Goal: Task Accomplishment & Management: Manage account settings

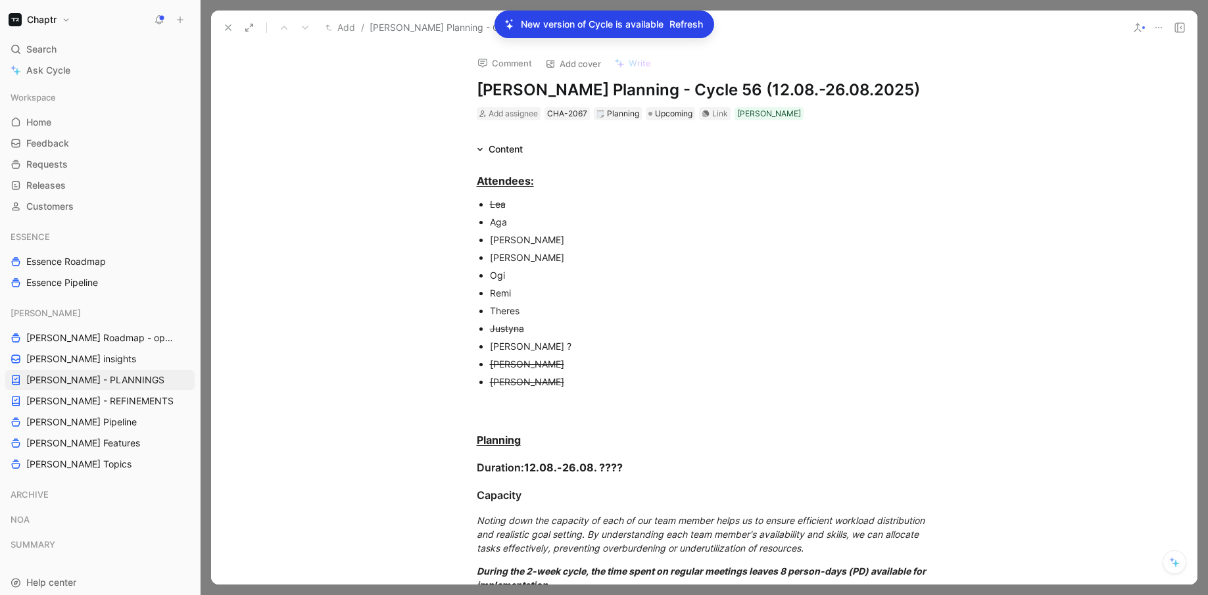
click at [59, 12] on button "Chaptr" at bounding box center [39, 20] width 68 height 18
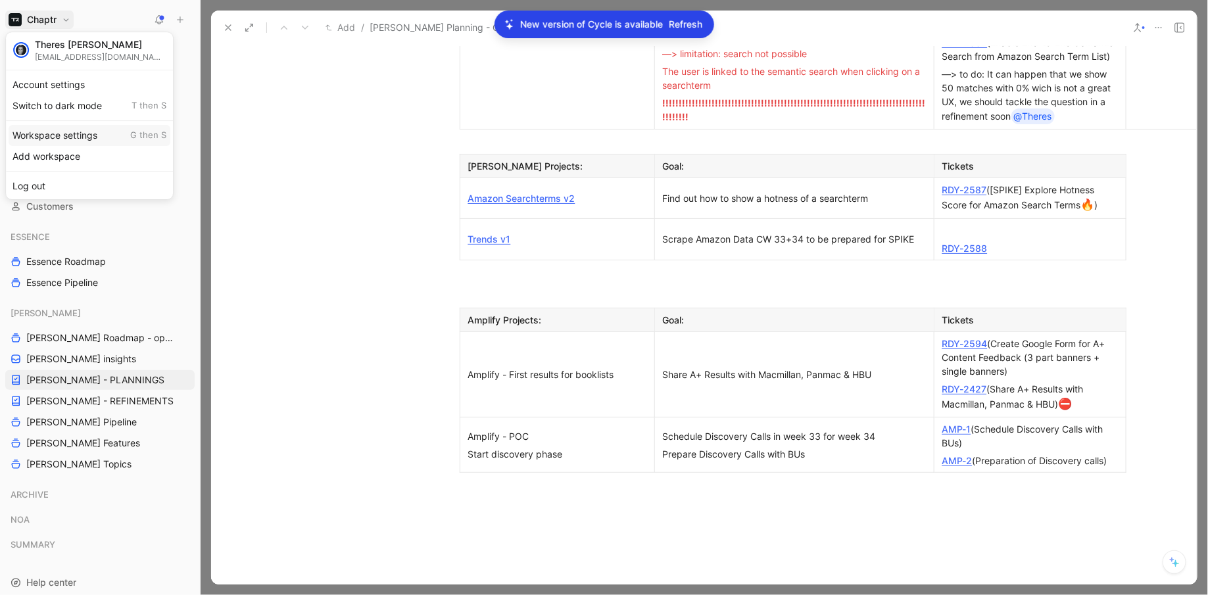
click at [83, 139] on div "Workspace settings G then S" at bounding box center [90, 135] width 162 height 21
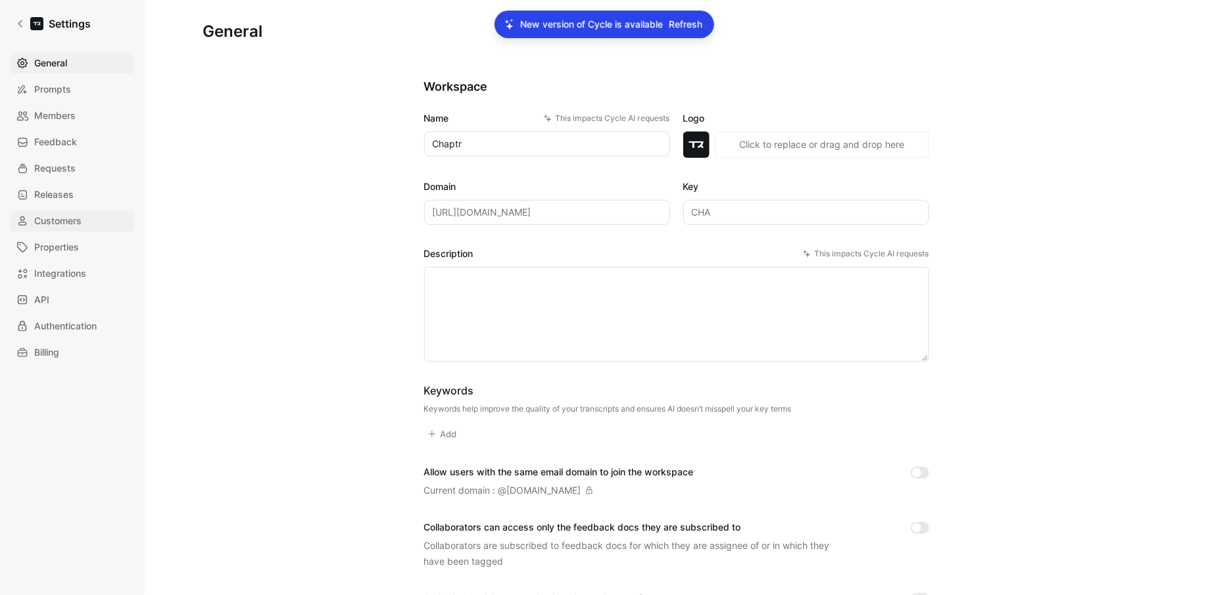
click at [65, 225] on span "Customers" at bounding box center [57, 221] width 47 height 16
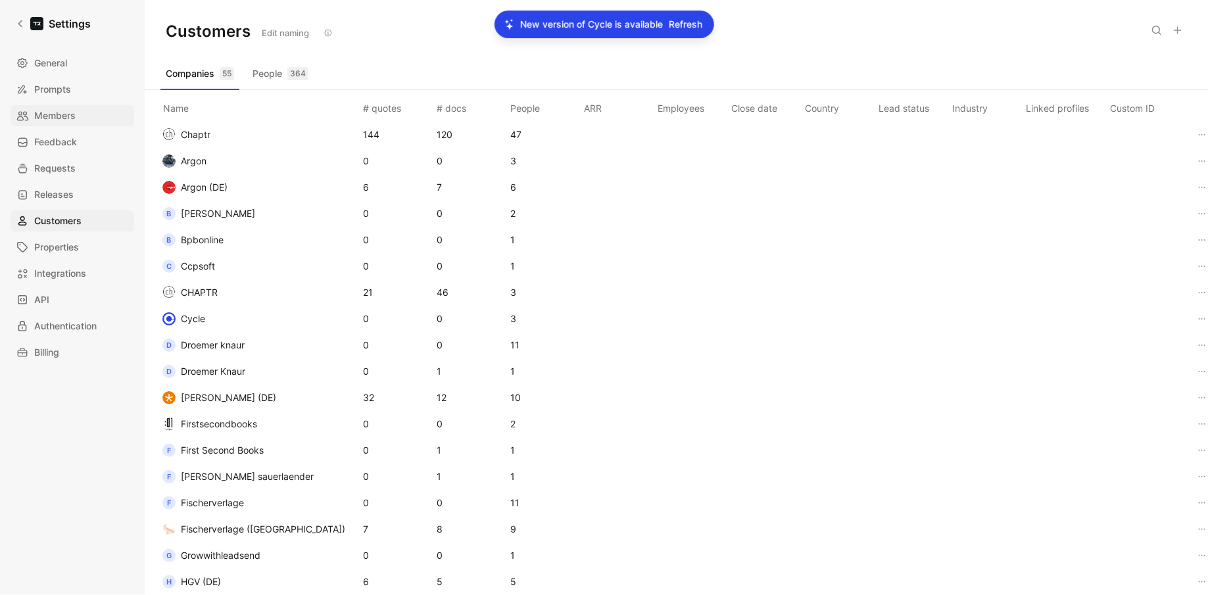
click at [62, 112] on span "Members" at bounding box center [54, 116] width 41 height 16
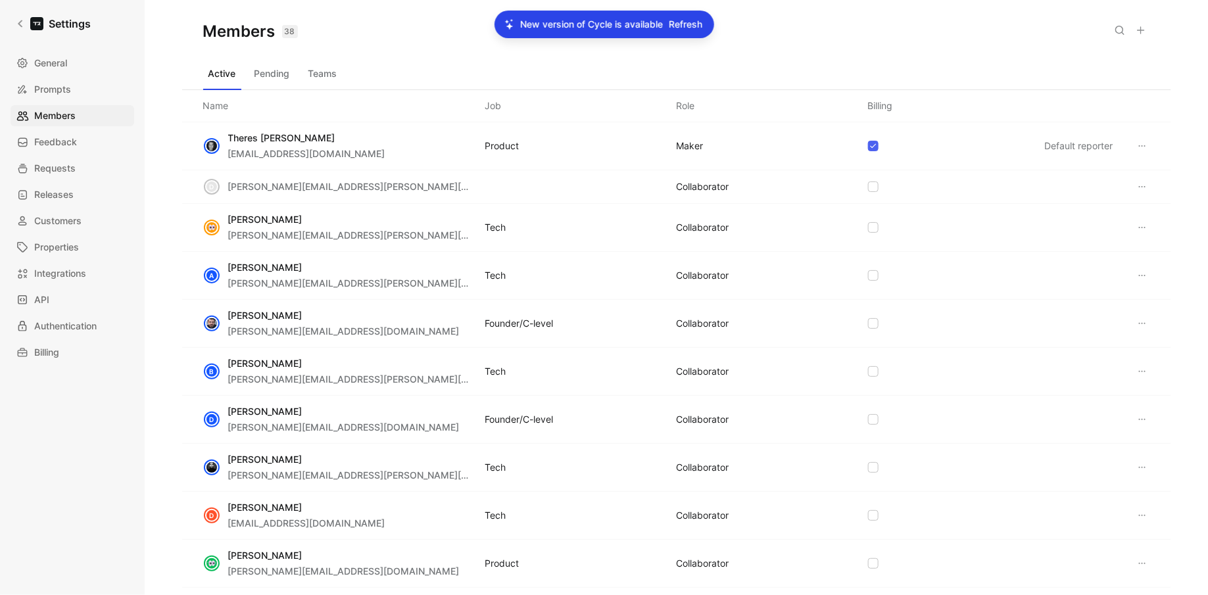
click at [1138, 28] on icon at bounding box center [1140, 30] width 11 height 11
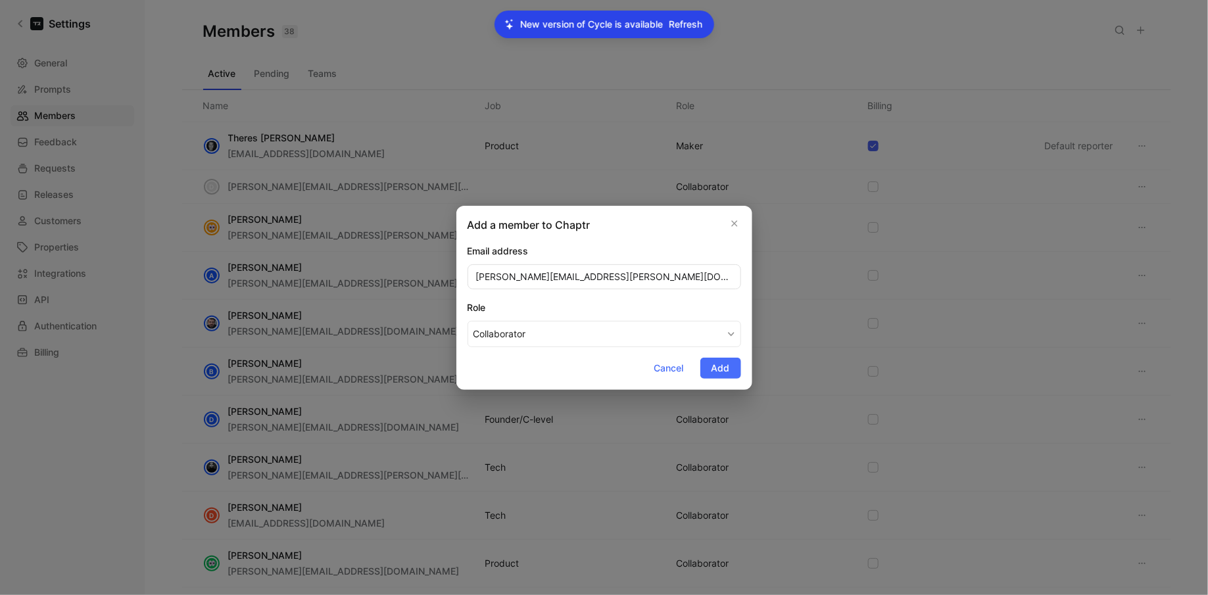
type input "[PERSON_NAME][EMAIL_ADDRESS][PERSON_NAME][DOMAIN_NAME]"
click at [517, 344] on button "Collaborator" at bounding box center [603, 334] width 273 height 26
click at [722, 374] on span "Add" at bounding box center [720, 368] width 18 height 16
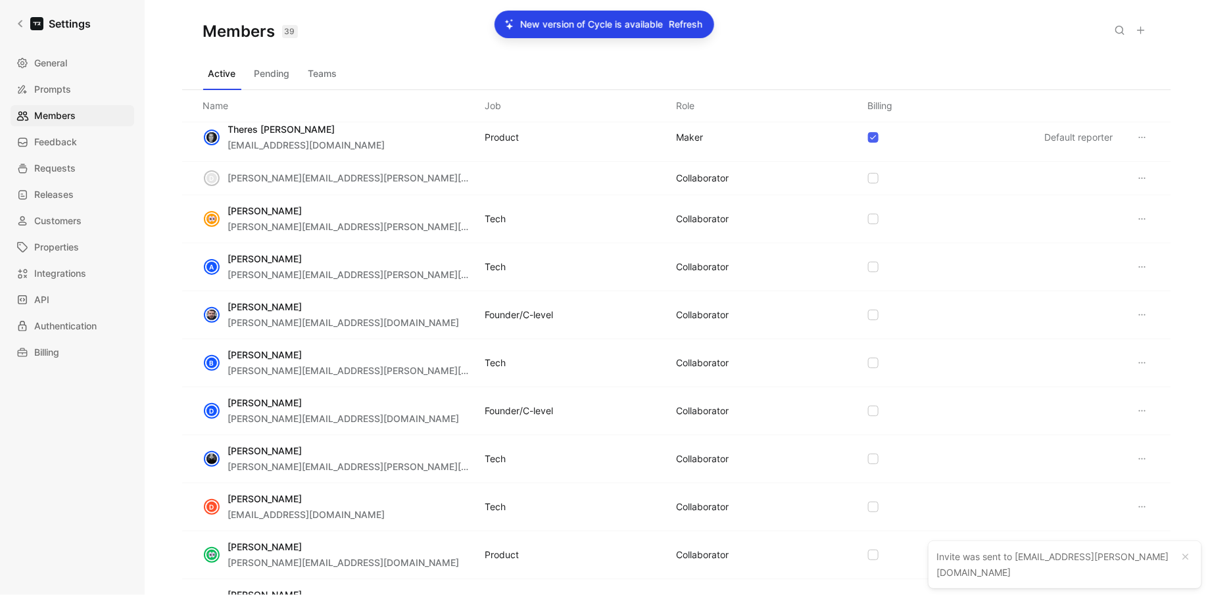
scroll to position [11, 0]
click at [436, 451] on div "[PERSON_NAME] [PERSON_NAME][EMAIL_ADDRESS][PERSON_NAME][DOMAIN_NAME] Tech COLLA…" at bounding box center [676, 457] width 989 height 48
click at [1144, 458] on icon at bounding box center [1142, 457] width 11 height 11
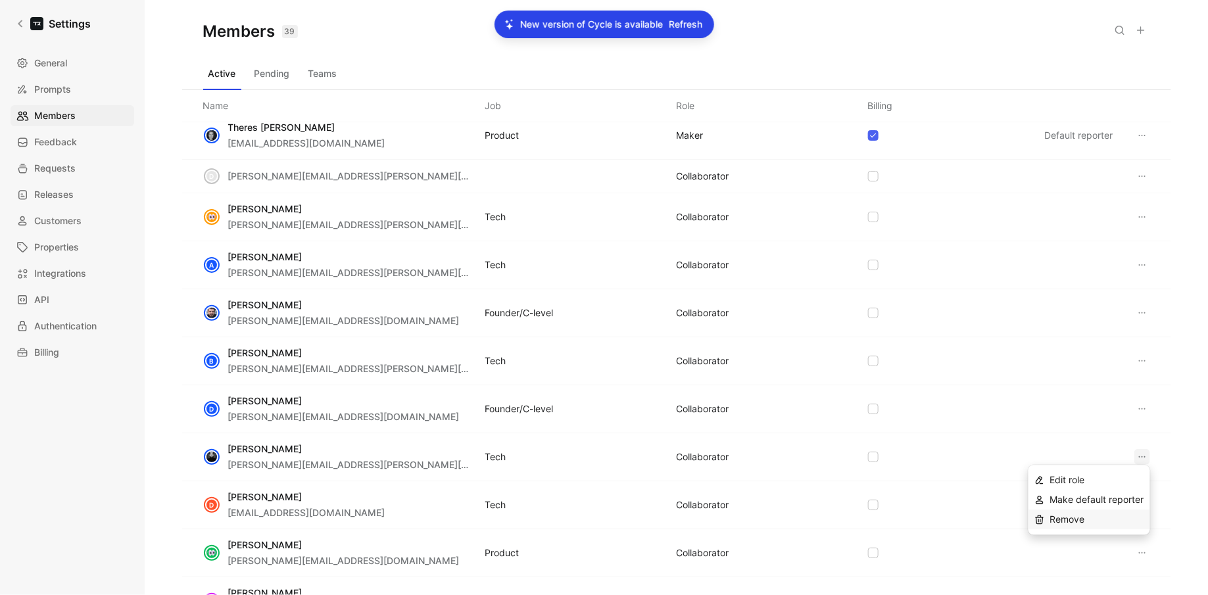
click at [1062, 523] on span "Remove" at bounding box center [1067, 519] width 35 height 11
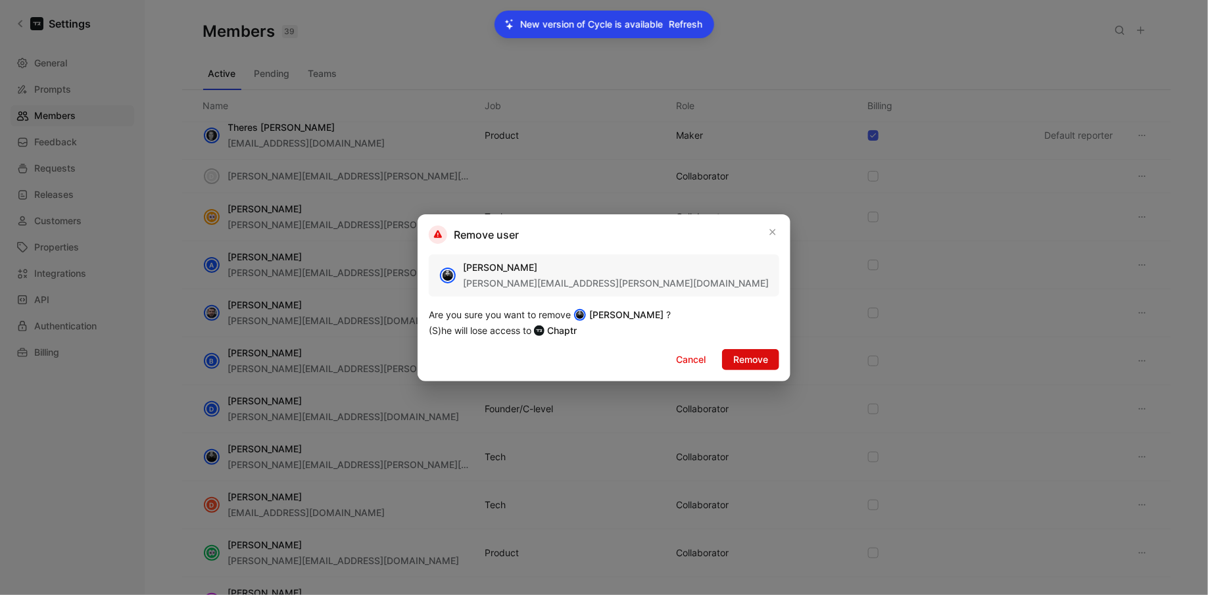
click at [733, 356] on span "Remove" at bounding box center [750, 360] width 35 height 16
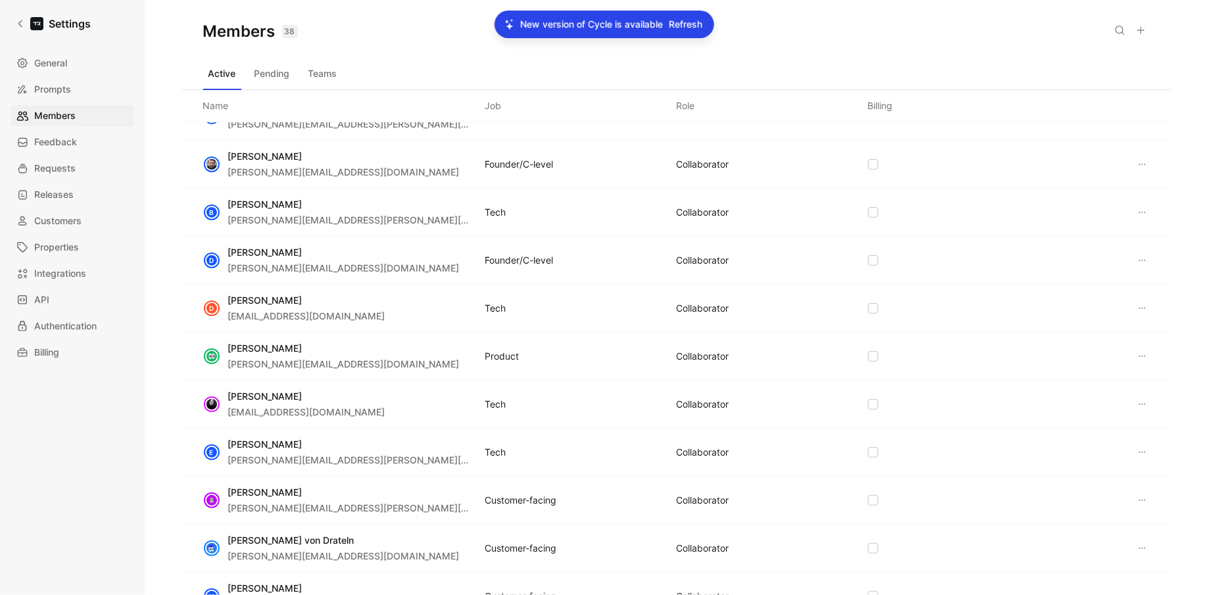
scroll to position [158, 0]
click at [1142, 352] on icon at bounding box center [1142, 357] width 11 height 11
click at [1079, 419] on span "Remove" at bounding box center [1067, 418] width 35 height 11
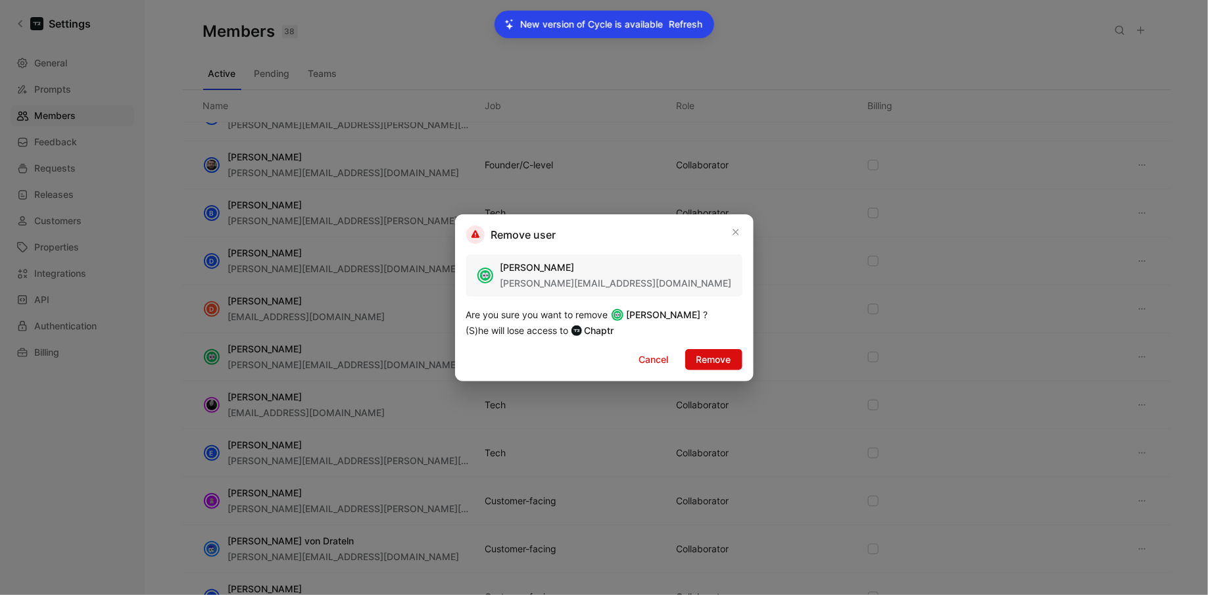
click at [711, 366] on span "Remove" at bounding box center [713, 360] width 35 height 16
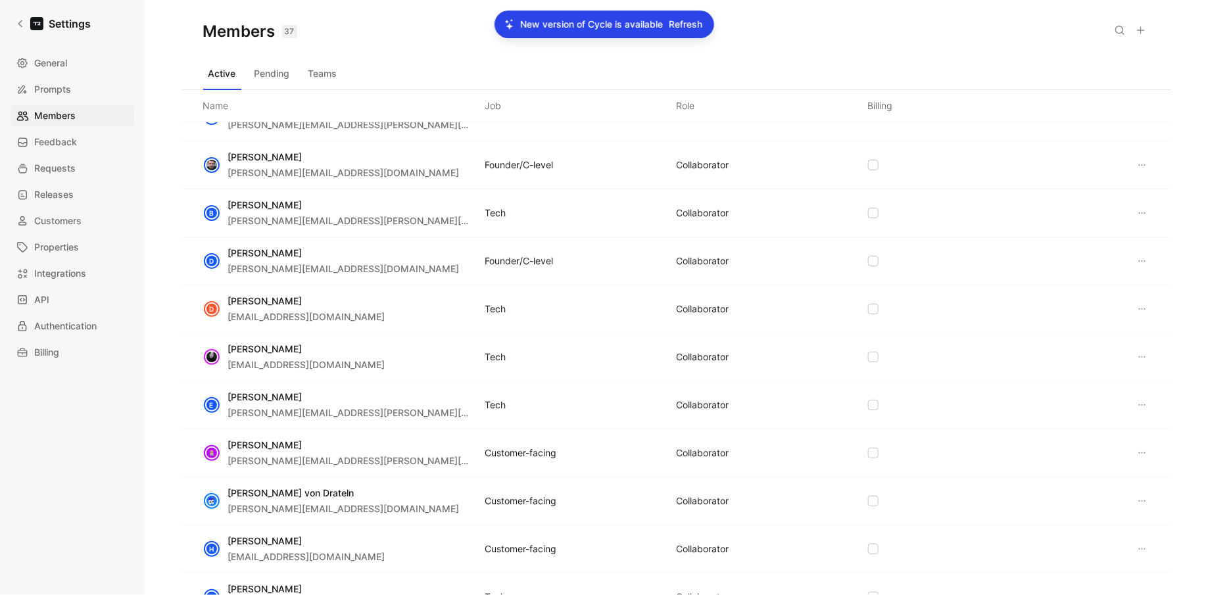
click at [1144, 356] on icon at bounding box center [1142, 356] width 7 height 1
click at [1044, 421] on icon at bounding box center [1039, 419] width 11 height 11
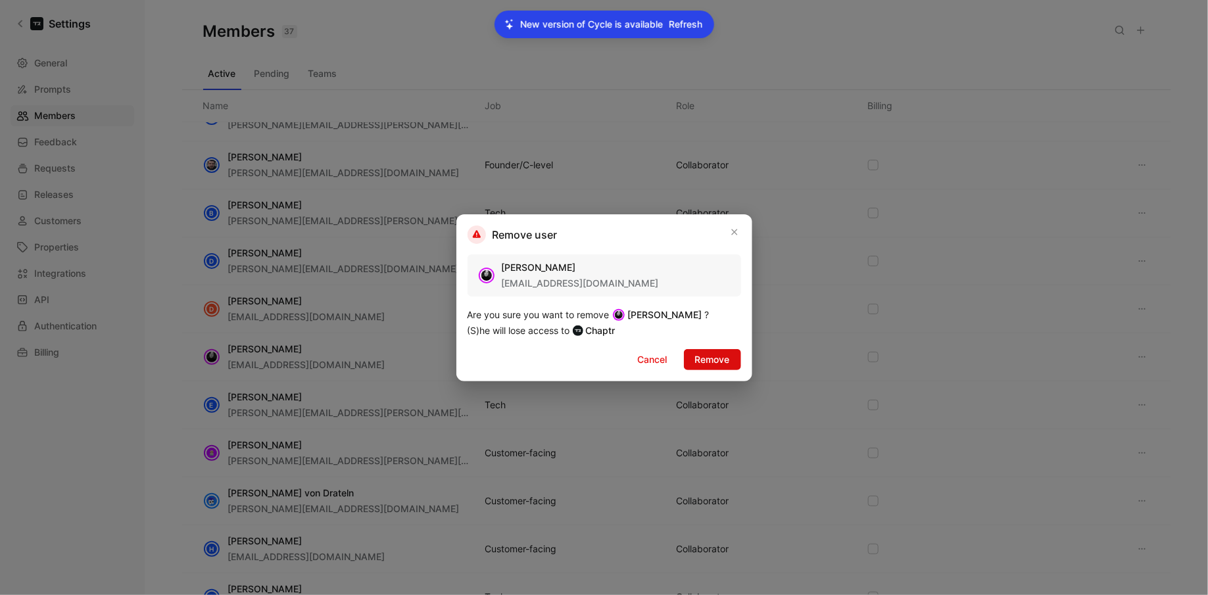
click at [702, 358] on span "Remove" at bounding box center [712, 360] width 35 height 16
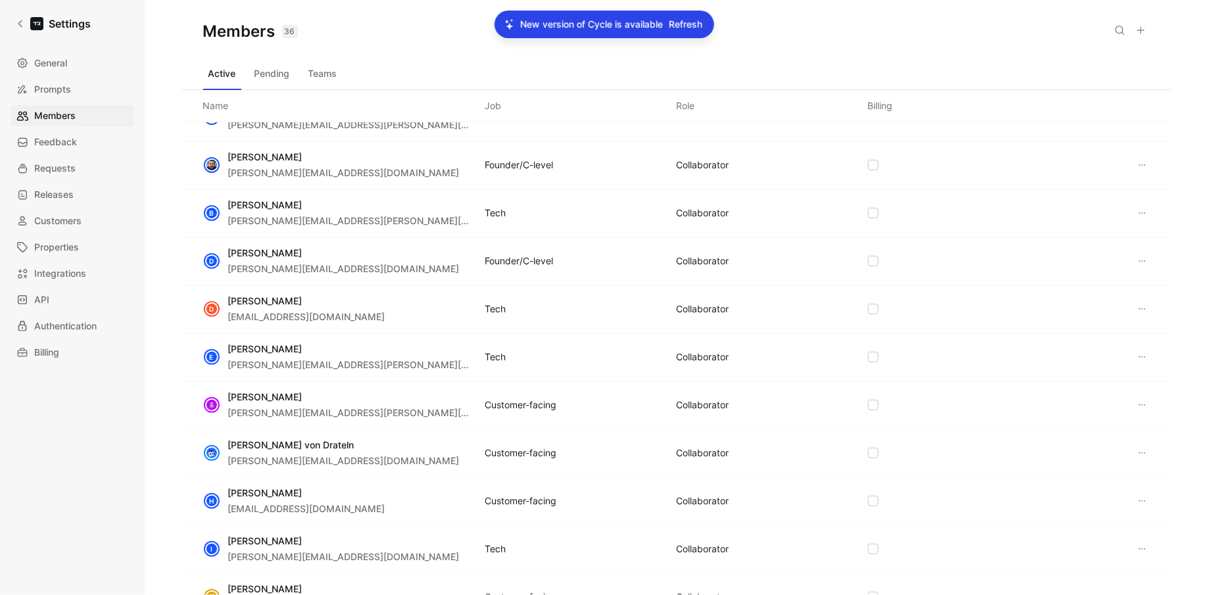
click at [1137, 406] on icon at bounding box center [1142, 405] width 11 height 11
click at [1060, 472] on span "Remove" at bounding box center [1067, 466] width 35 height 11
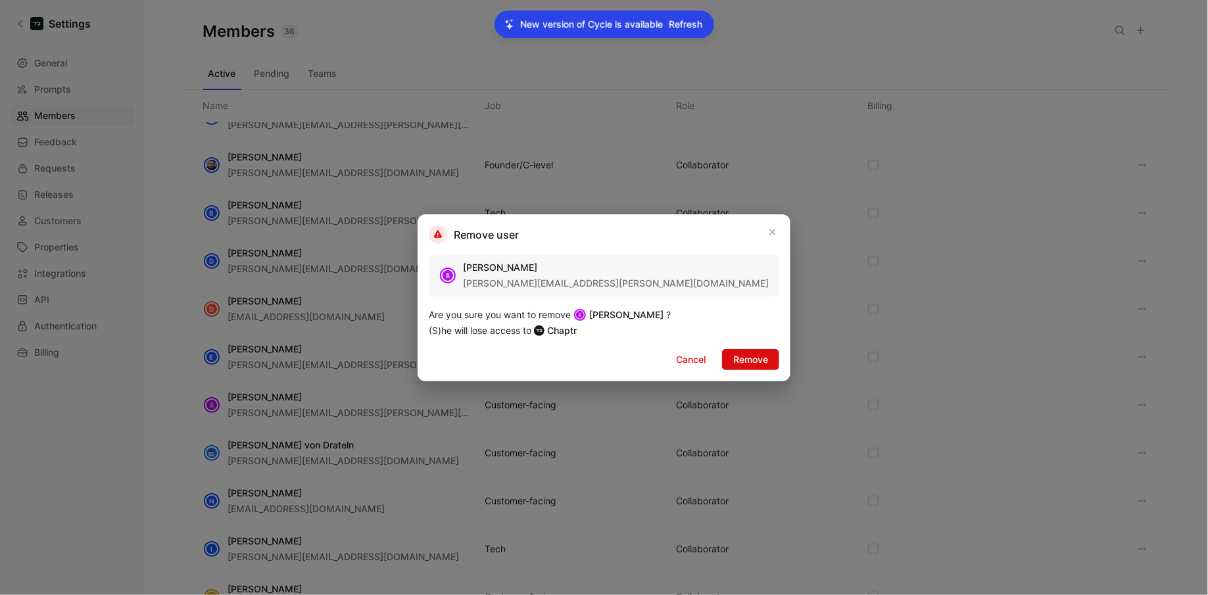
click at [733, 362] on span "Remove" at bounding box center [750, 360] width 35 height 16
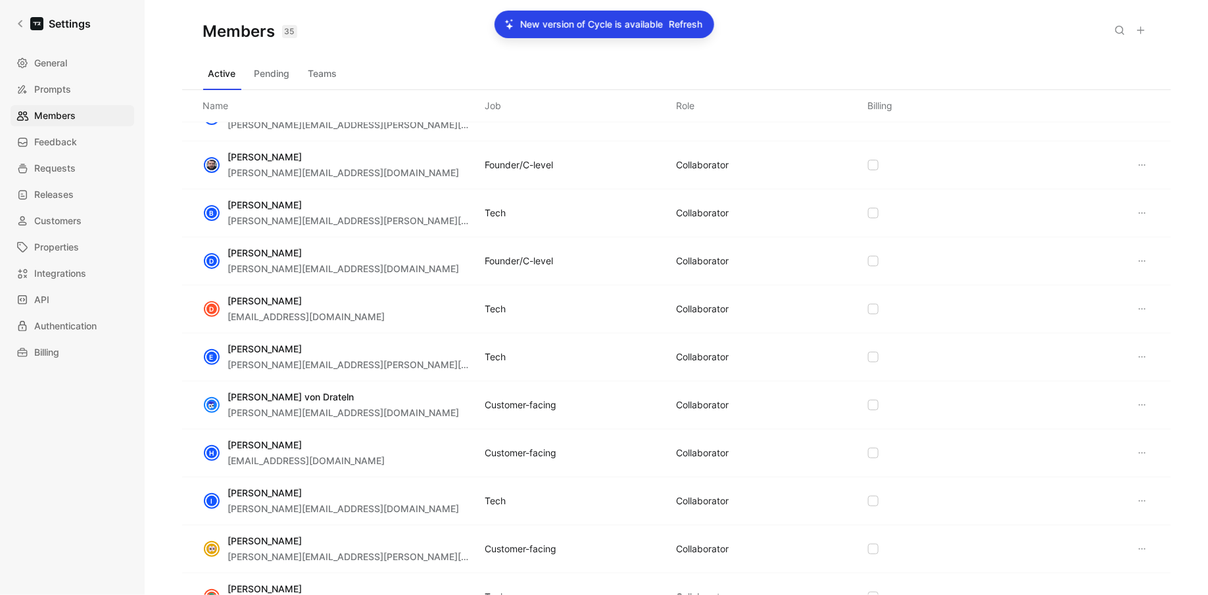
click at [1137, 405] on icon at bounding box center [1142, 405] width 11 height 11
click at [1070, 473] on div "Remove" at bounding box center [1097, 467] width 94 height 16
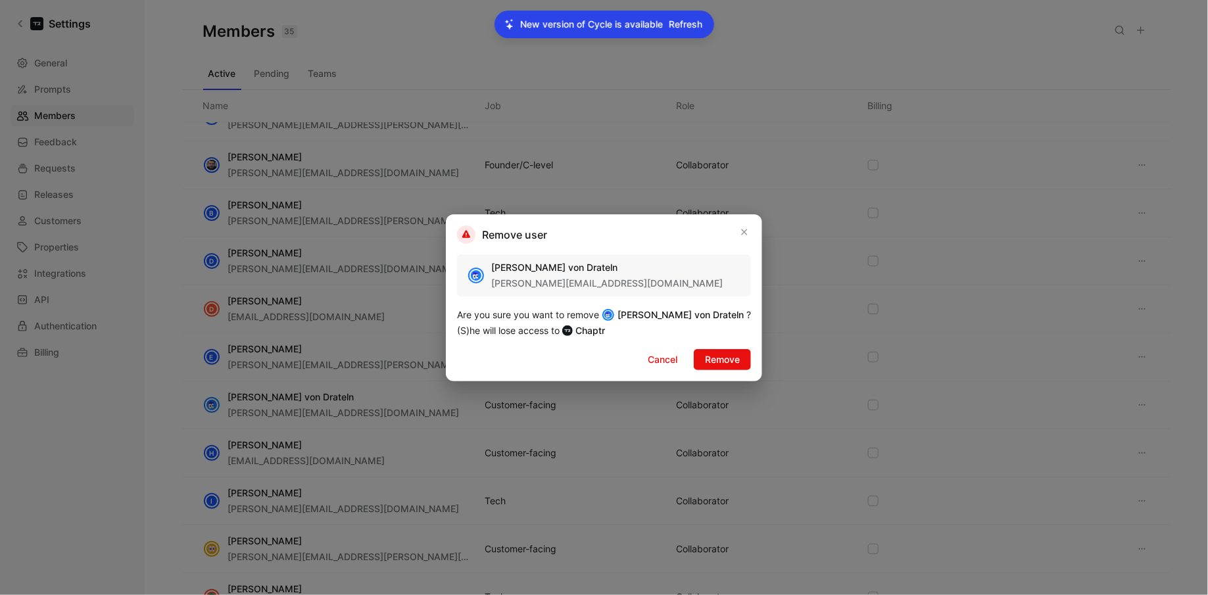
click at [713, 348] on div "Remove user [PERSON_NAME] von Drateln [PERSON_NAME][EMAIL_ADDRESS][DOMAIN_NAME]…" at bounding box center [604, 297] width 316 height 167
click at [705, 356] on span "Remove" at bounding box center [722, 360] width 35 height 16
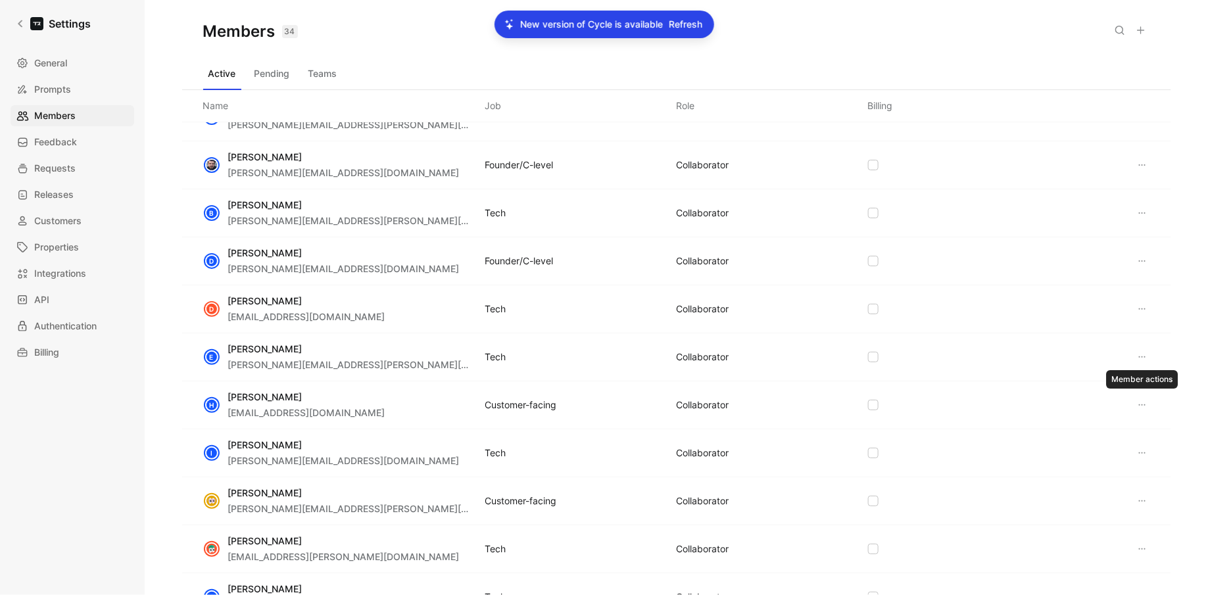
click at [1137, 402] on icon at bounding box center [1142, 405] width 11 height 11
click at [1064, 465] on span "Remove" at bounding box center [1067, 466] width 35 height 11
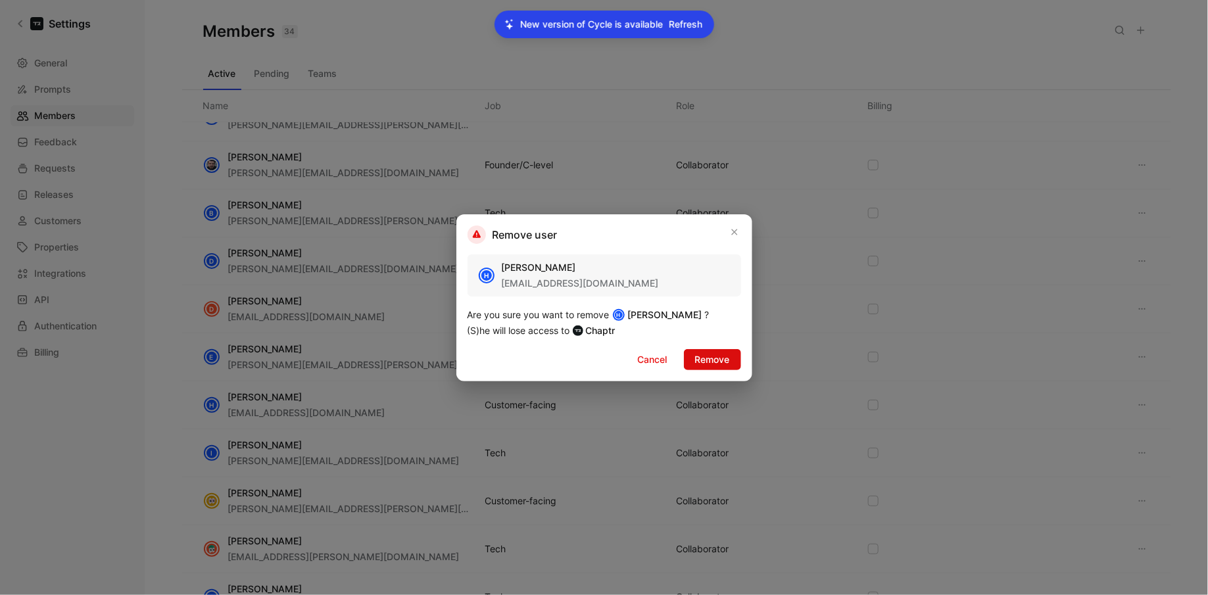
click at [713, 360] on span "Remove" at bounding box center [712, 360] width 35 height 16
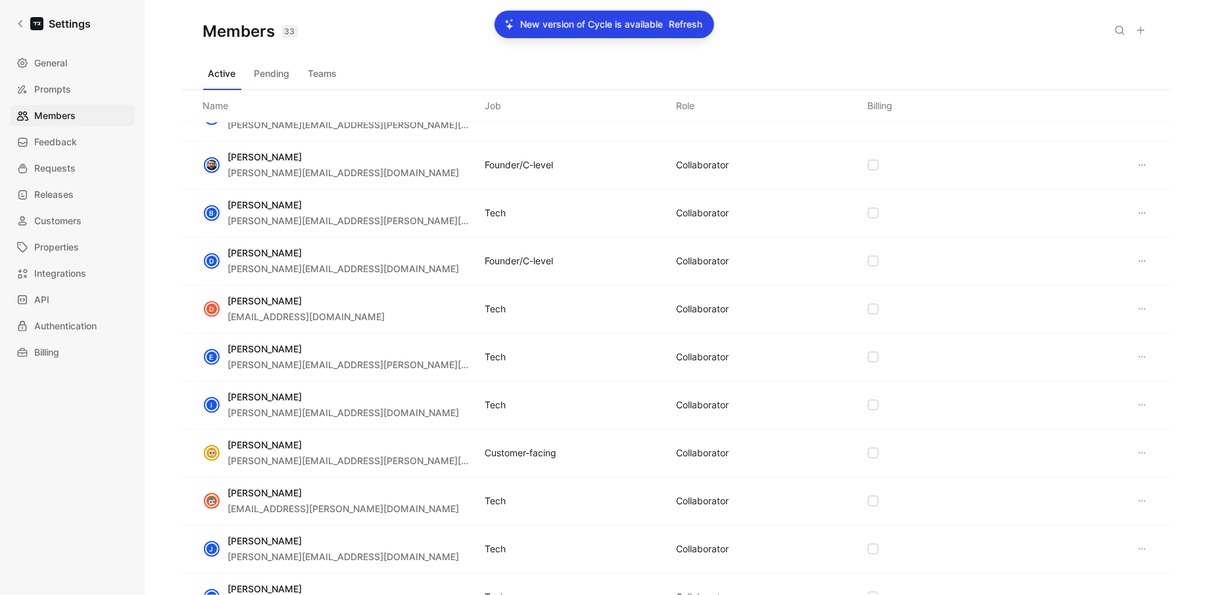
click at [1142, 400] on icon at bounding box center [1142, 405] width 11 height 11
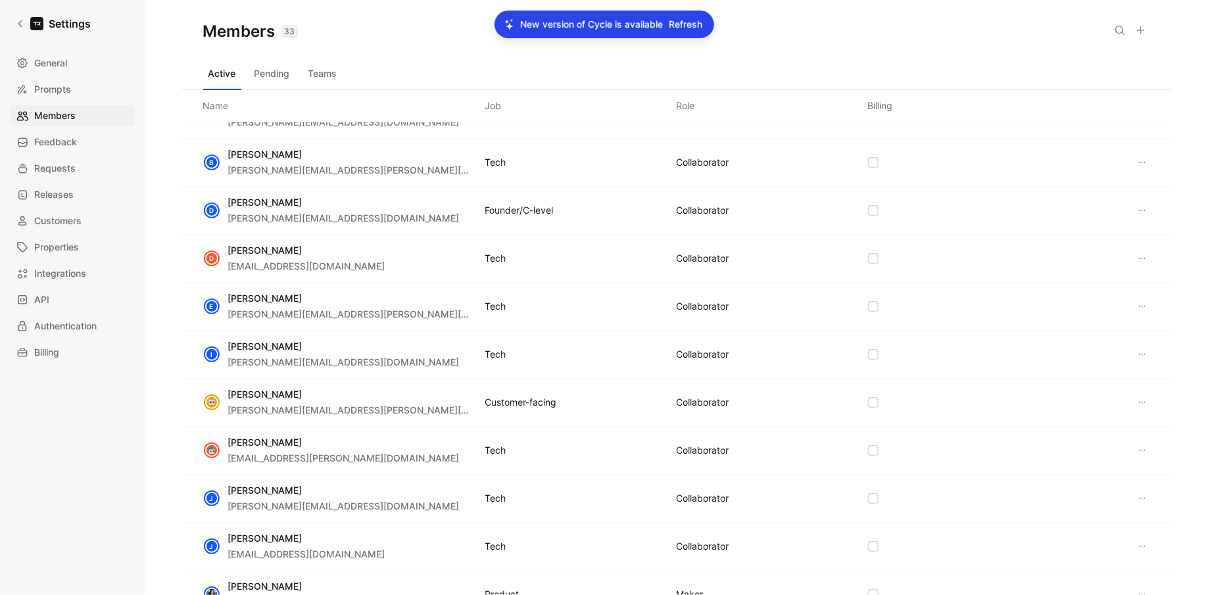
scroll to position [208, 0]
click at [1148, 446] on button at bounding box center [1142, 451] width 16 height 16
click at [1068, 515] on span "Remove" at bounding box center [1067, 511] width 35 height 11
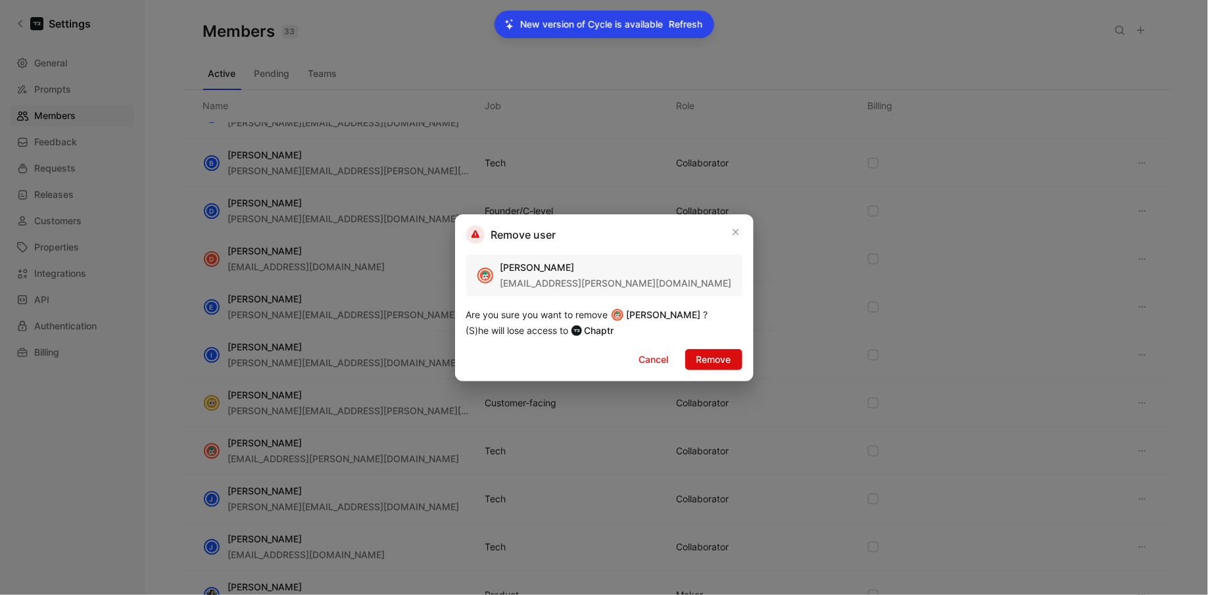
click at [705, 358] on span "Remove" at bounding box center [713, 360] width 35 height 16
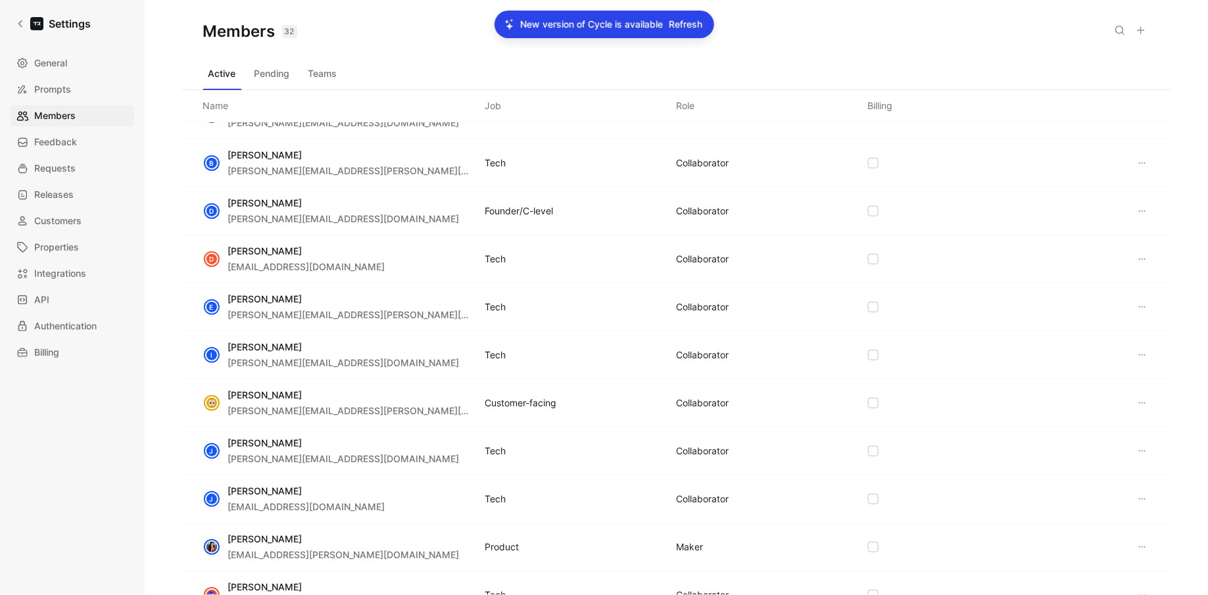
click at [1137, 446] on icon at bounding box center [1142, 451] width 11 height 11
click at [1075, 513] on span "Remove" at bounding box center [1067, 511] width 35 height 11
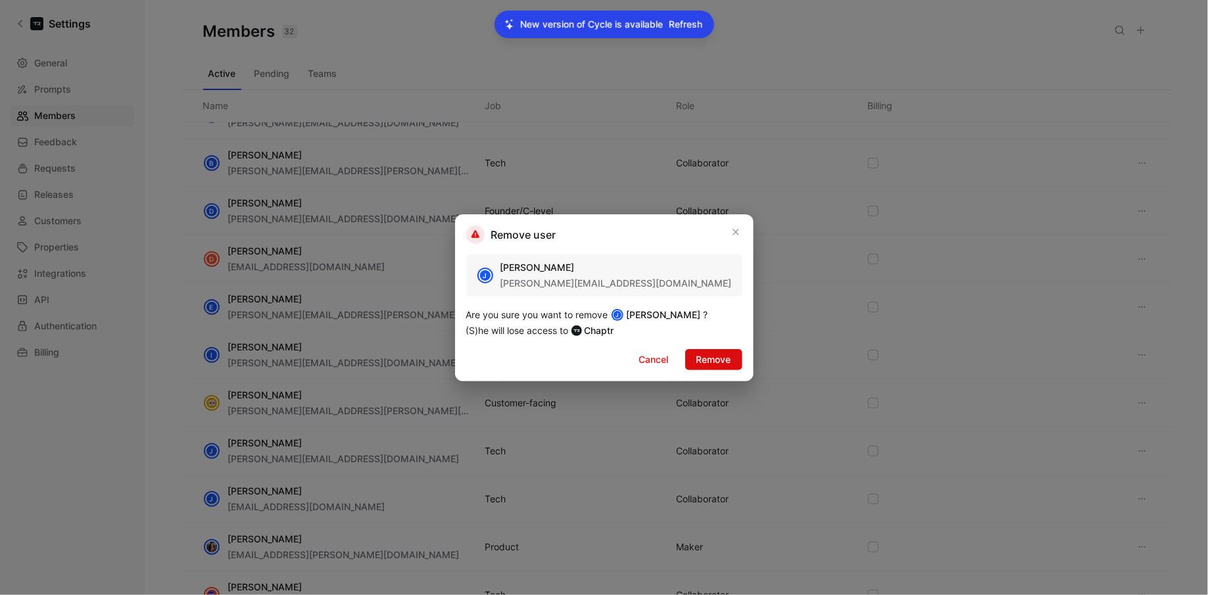
click at [707, 358] on span "Remove" at bounding box center [713, 360] width 35 height 16
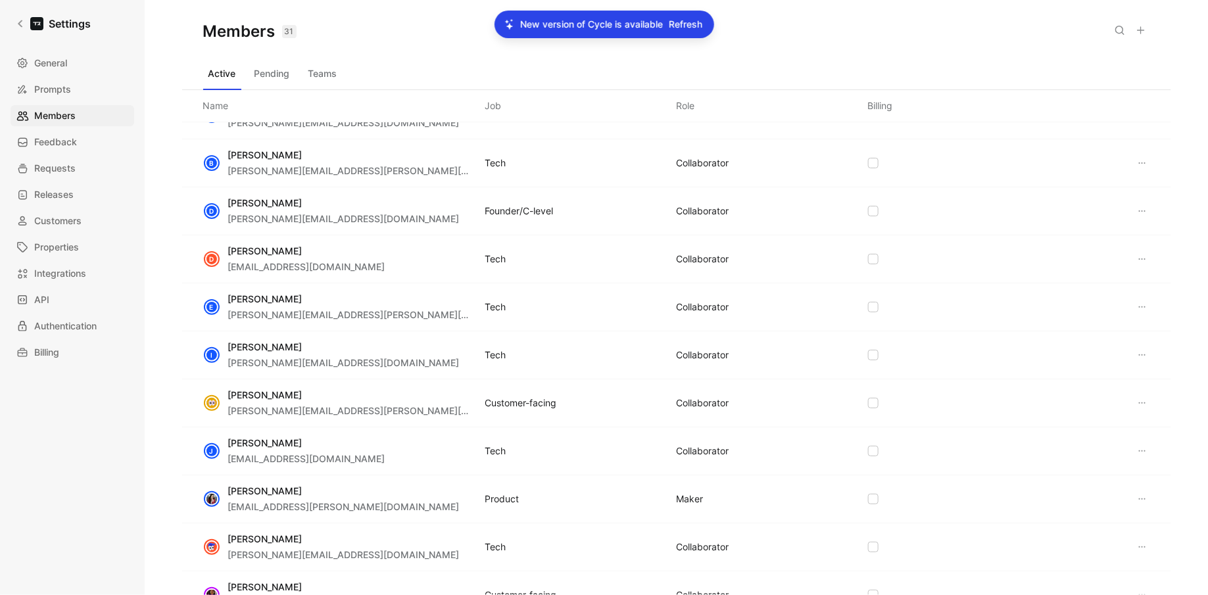
click at [1137, 446] on icon at bounding box center [1142, 451] width 11 height 11
click at [1076, 510] on span "Remove" at bounding box center [1067, 511] width 35 height 11
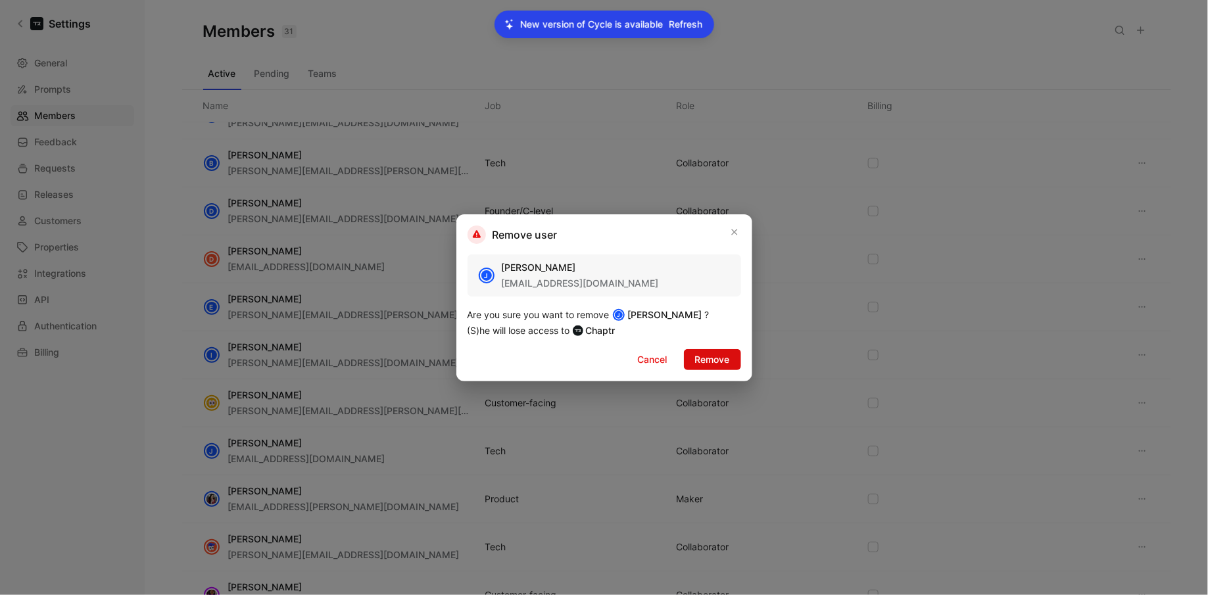
click at [692, 361] on button "Remove" at bounding box center [712, 359] width 57 height 21
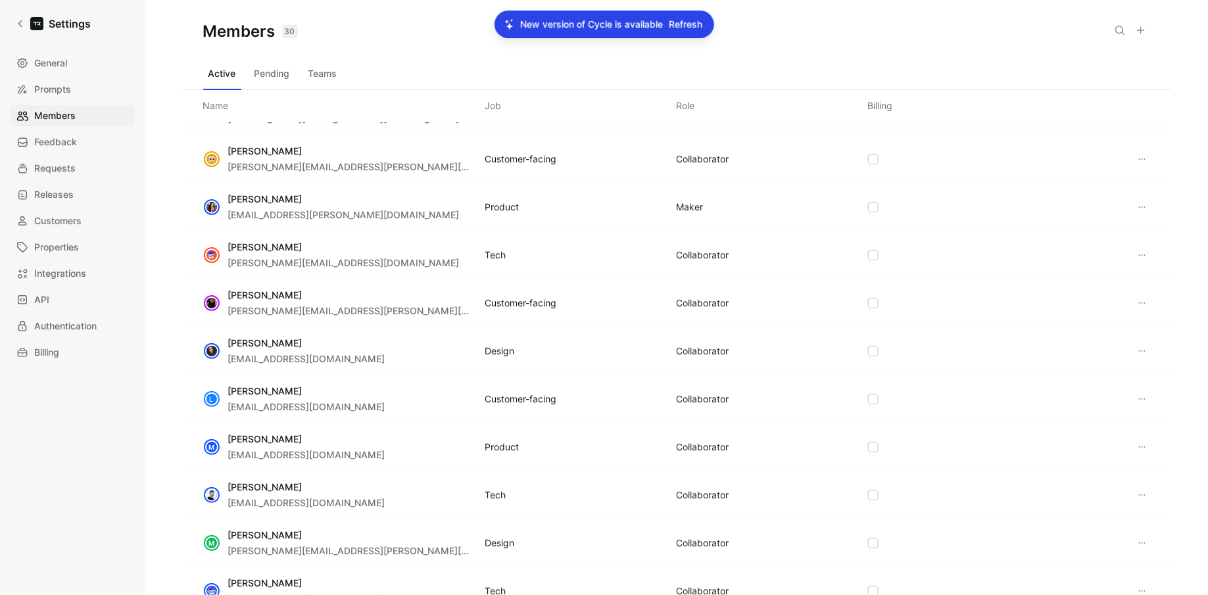
scroll to position [456, 0]
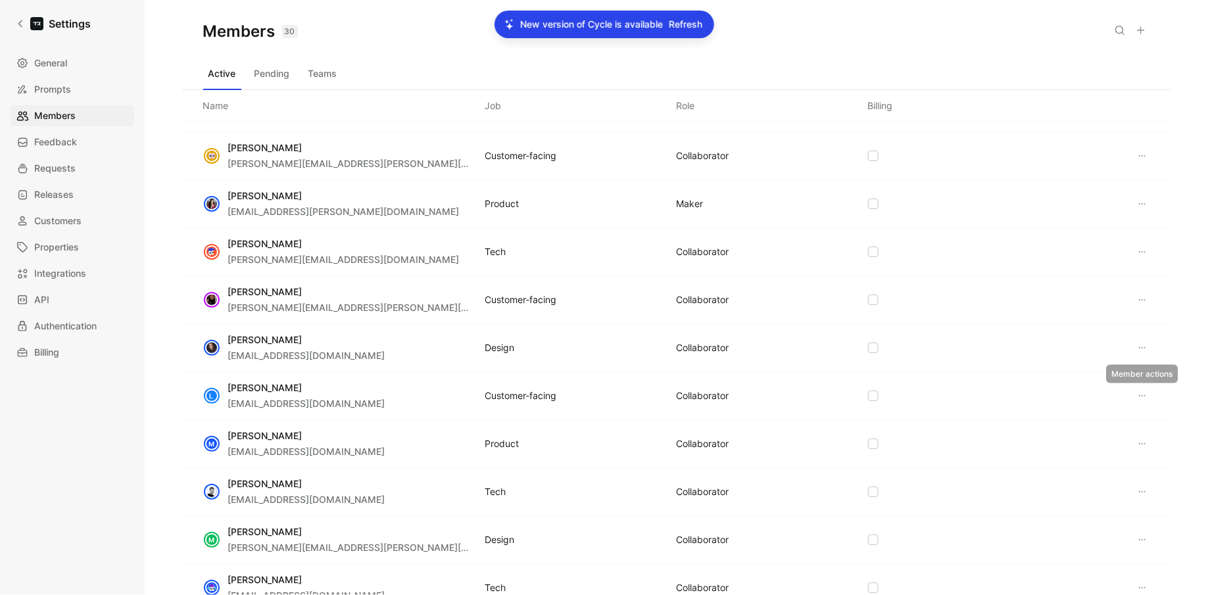
click at [1138, 390] on icon at bounding box center [1142, 395] width 11 height 11
click at [1079, 447] on div "Remove" at bounding box center [1089, 456] width 122 height 20
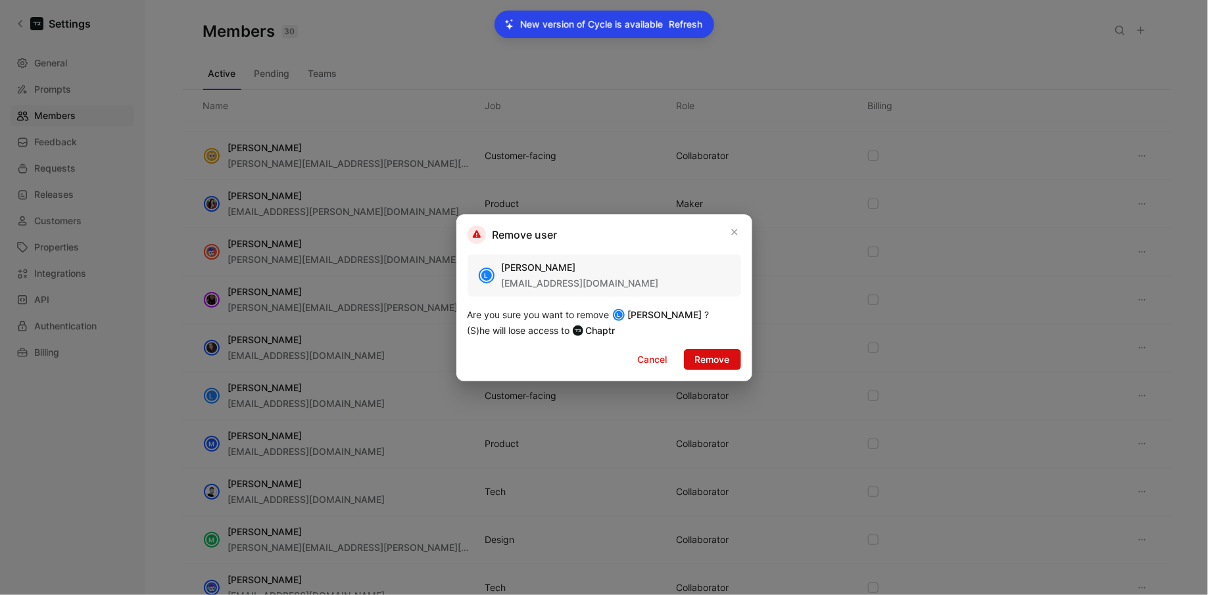
click at [717, 358] on span "Remove" at bounding box center [712, 360] width 35 height 16
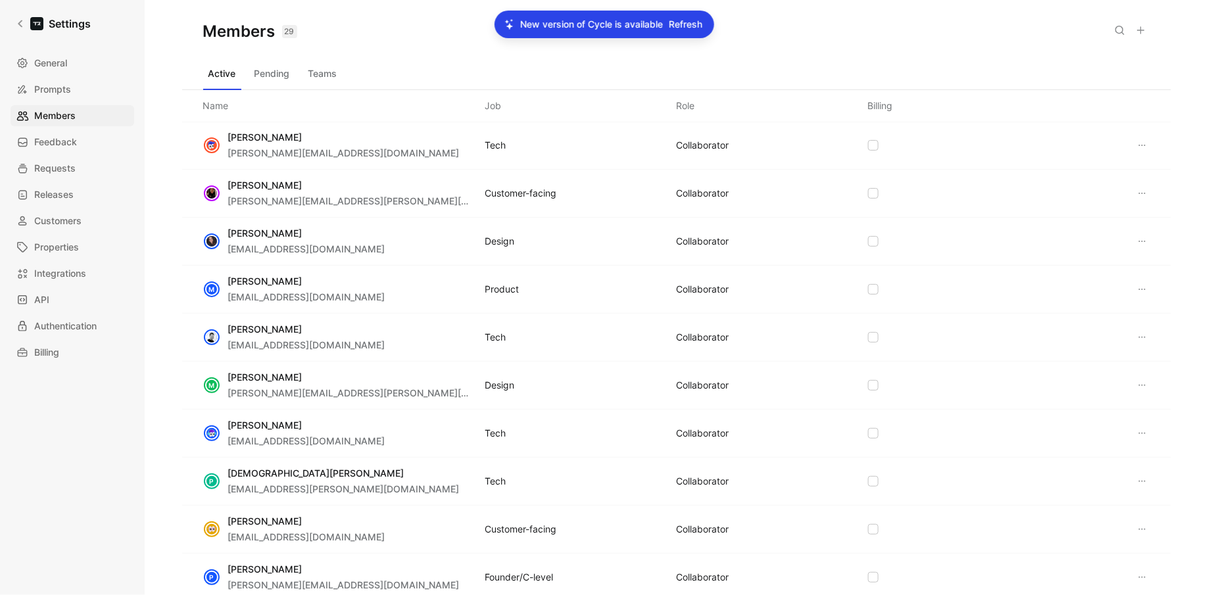
scroll to position [570, 0]
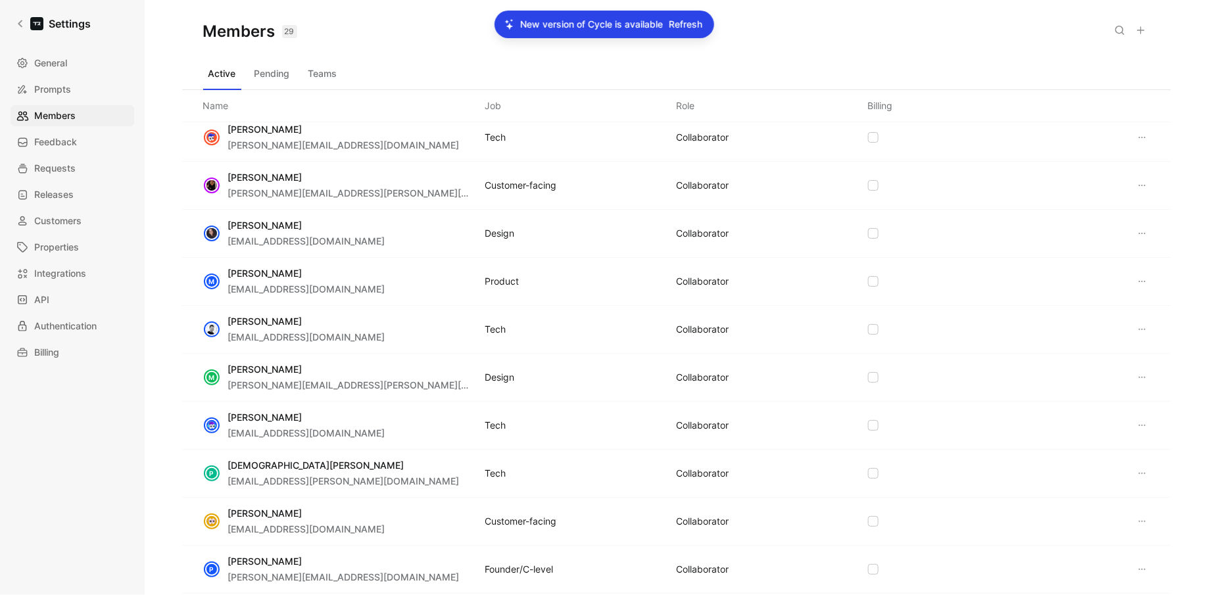
click at [1141, 372] on icon at bounding box center [1142, 377] width 11 height 11
drag, startPoint x: 1095, startPoint y: 423, endPoint x: 1089, endPoint y: 433, distance: 11.5
click at [1089, 433] on div "Edit role Make default reporter Remove" at bounding box center [1089, 417] width 122 height 59
click at [1089, 433] on div "Remove" at bounding box center [1097, 437] width 94 height 16
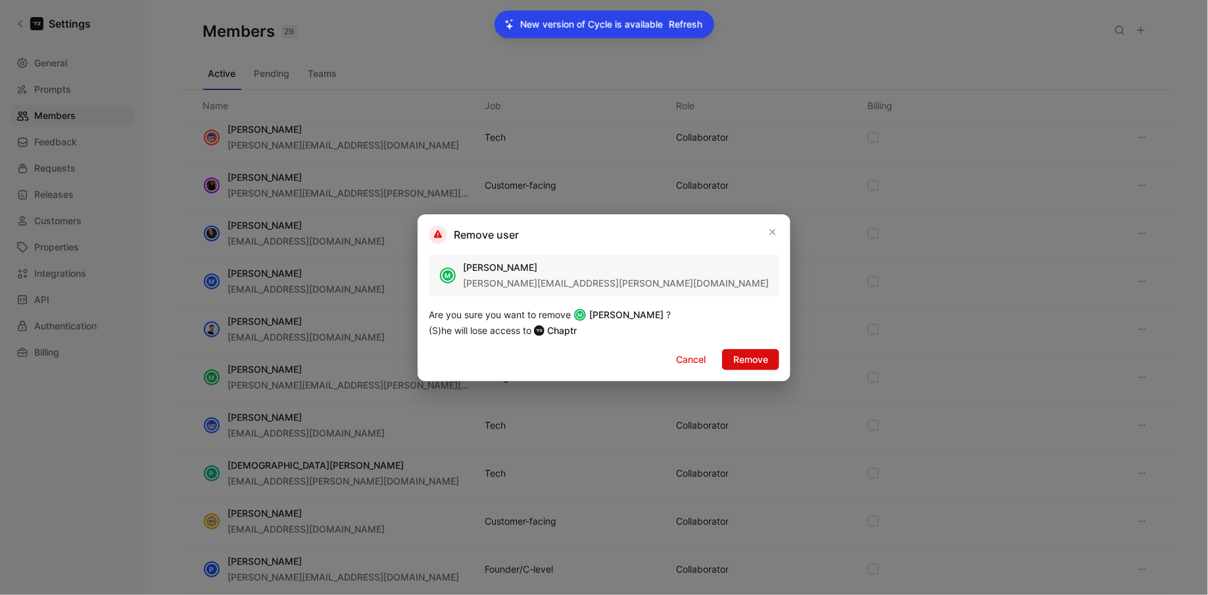
click at [733, 357] on span "Remove" at bounding box center [750, 360] width 35 height 16
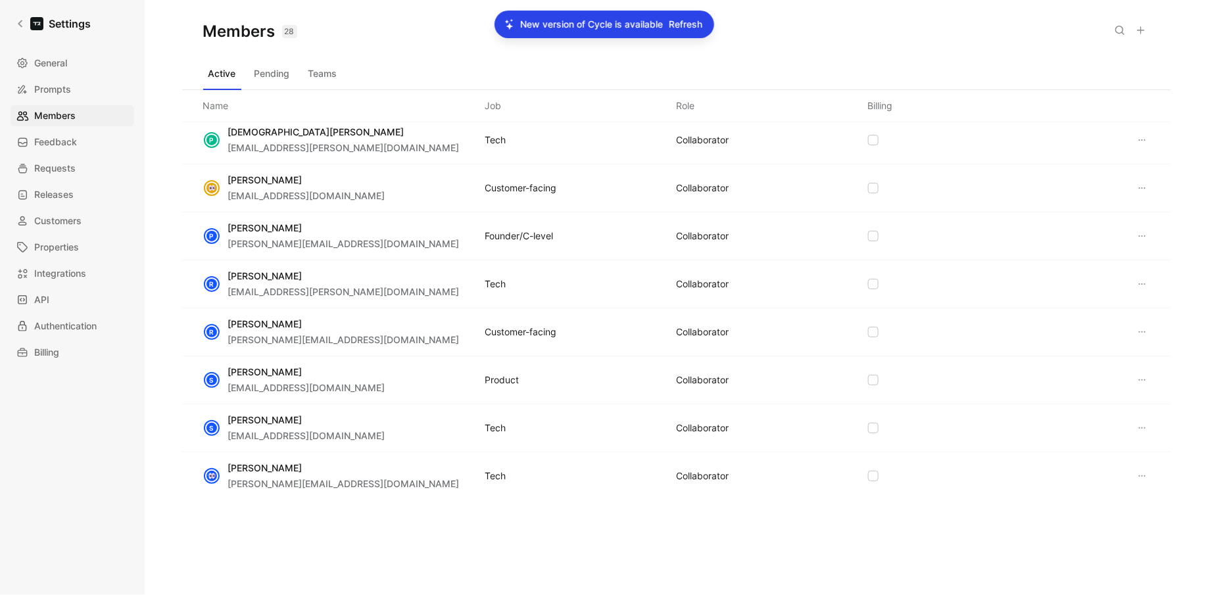
scroll to position [851, 0]
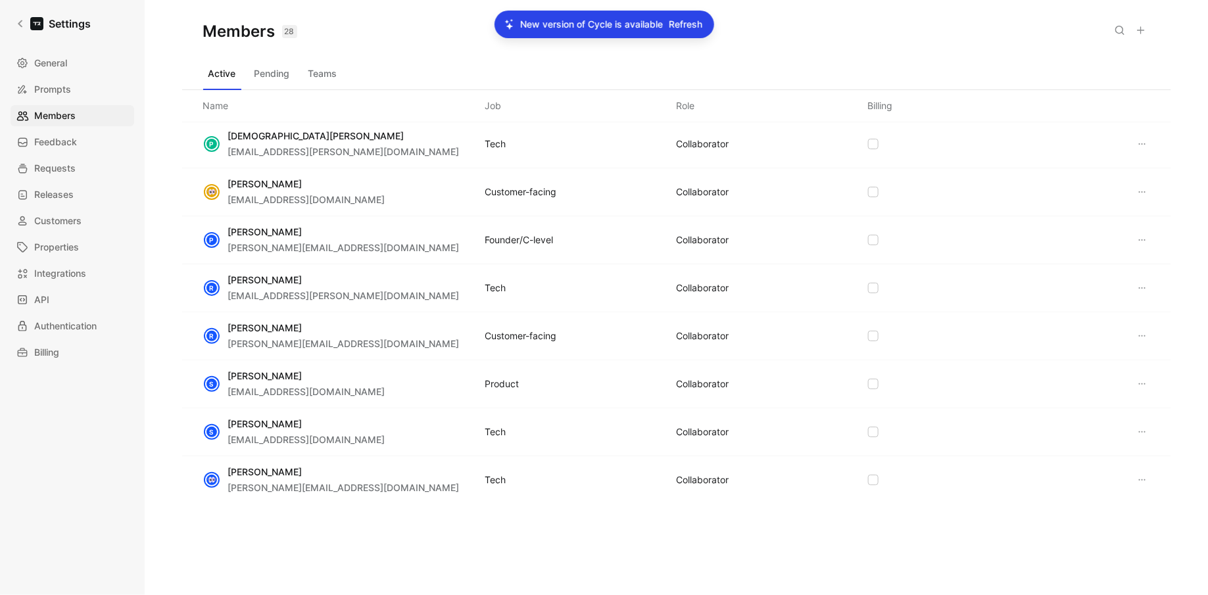
click at [1135, 233] on button at bounding box center [1142, 240] width 16 height 16
click at [1099, 296] on div "Remove" at bounding box center [1097, 300] width 94 height 16
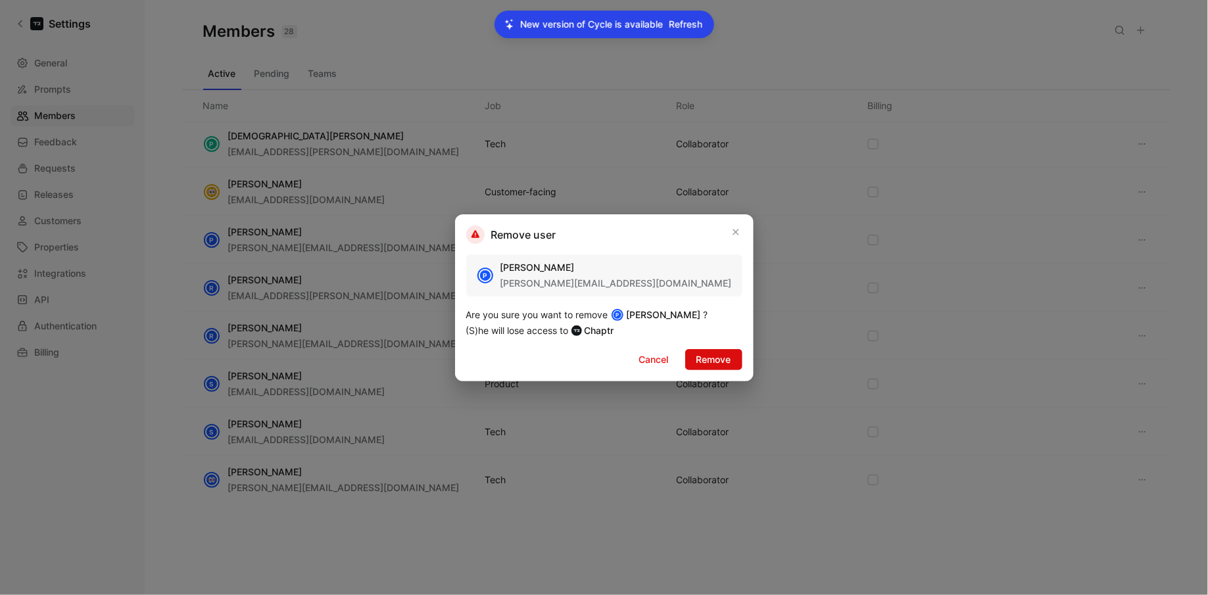
click at [717, 354] on span "Remove" at bounding box center [713, 360] width 35 height 16
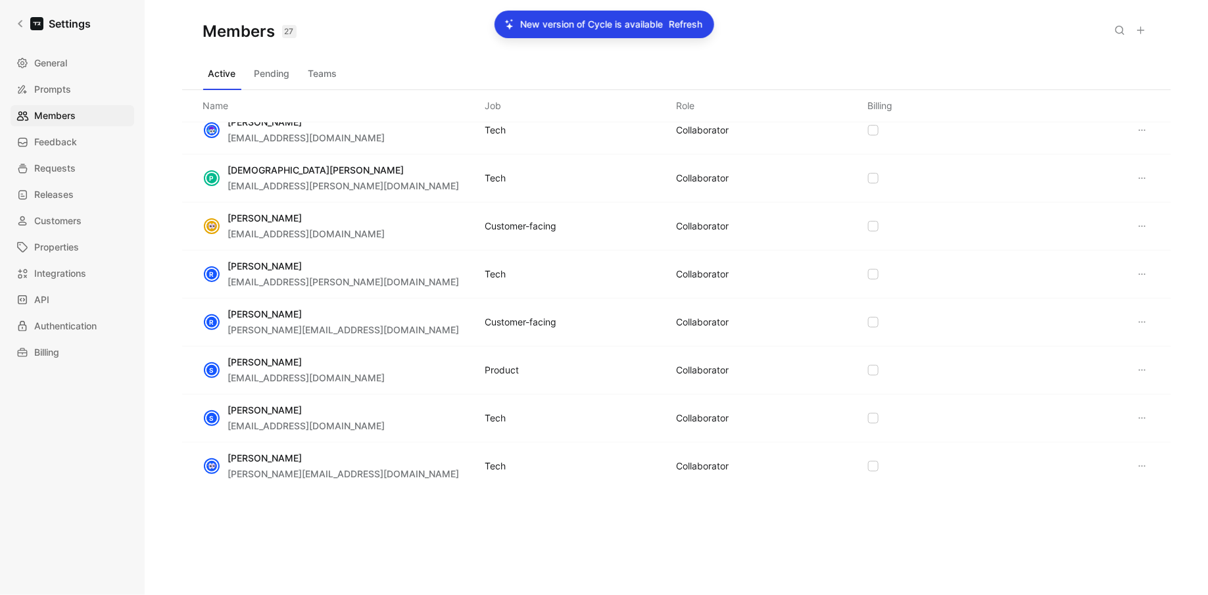
scroll to position [810, 0]
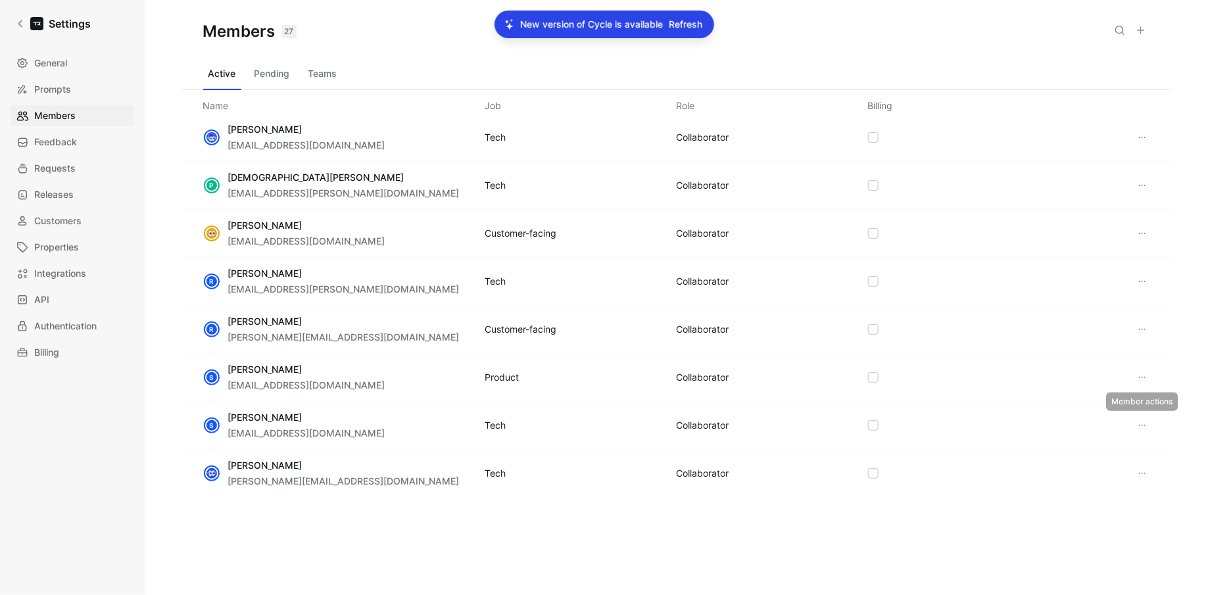
click at [1141, 420] on icon at bounding box center [1142, 425] width 11 height 11
click at [1077, 481] on span "Remove" at bounding box center [1067, 483] width 35 height 11
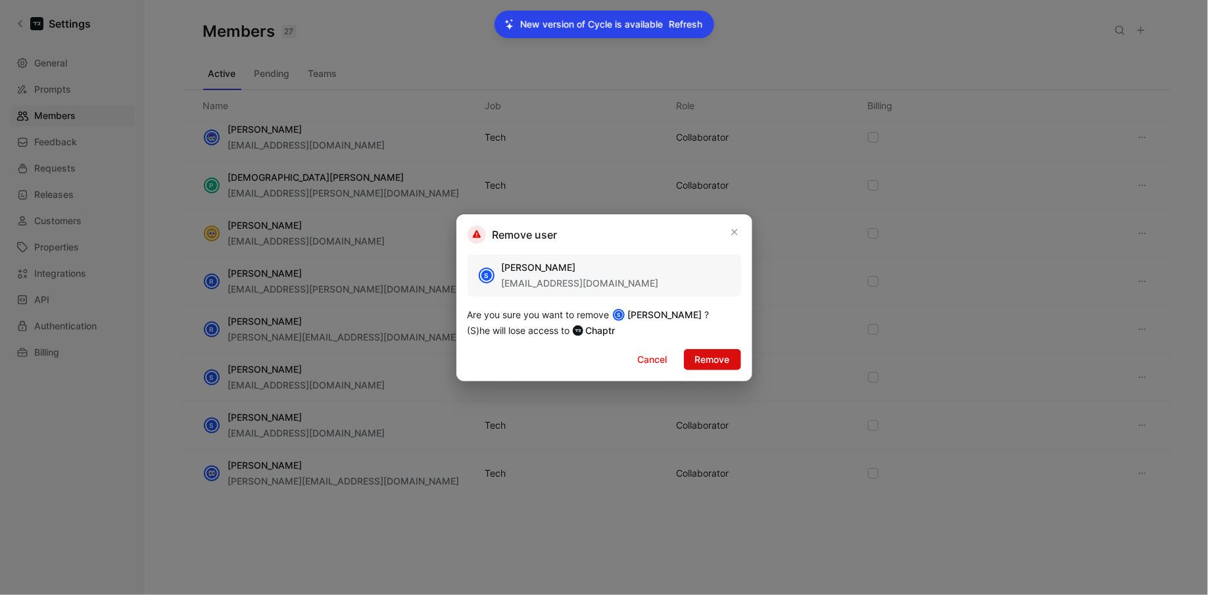
click at [714, 361] on span "Remove" at bounding box center [712, 360] width 35 height 16
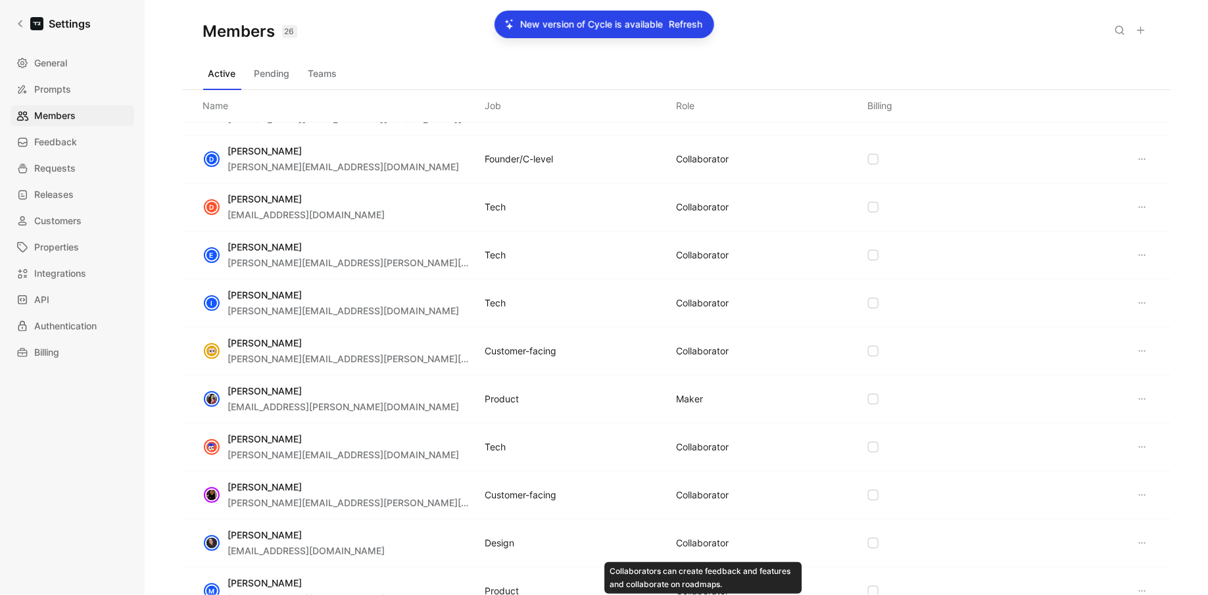
scroll to position [0, 0]
